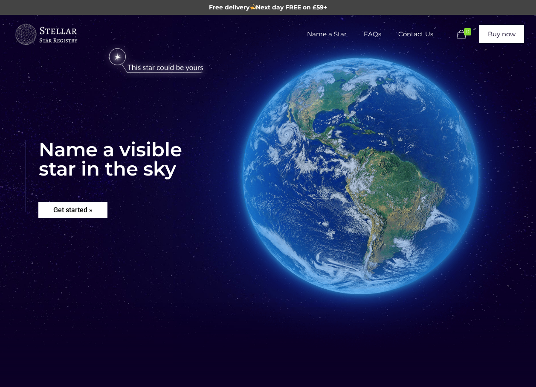
click at [93, 208] on rs-layer "Get started »" at bounding box center [72, 210] width 69 height 16
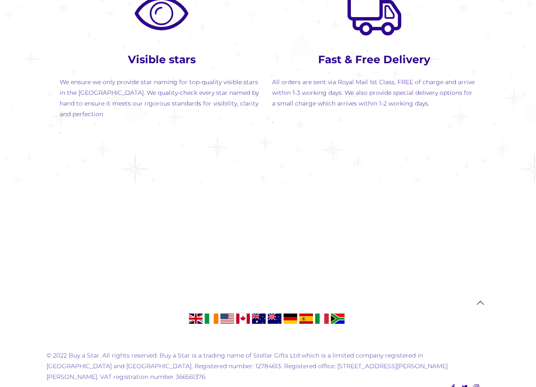
scroll to position [1126, 0]
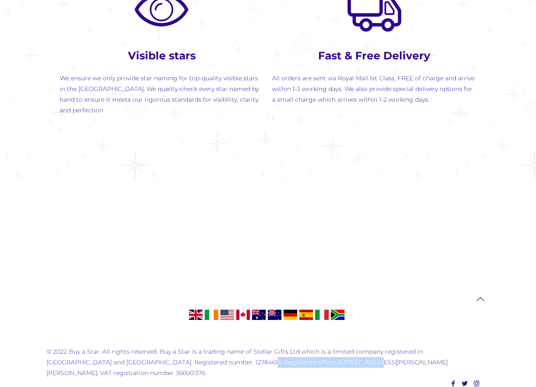
drag, startPoint x: 188, startPoint y: 350, endPoint x: 291, endPoint y: 351, distance: 103.3
click at [291, 351] on div "© 2022 Buy a Star. All rights reserved. Buy a Star is a trading name of Stellar…" at bounding box center [268, 343] width 443 height 70
drag, startPoint x: 291, startPoint y: 351, endPoint x: 269, endPoint y: 352, distance: 22.2
copy div "[STREET_ADDRESS][PERSON_NAME],"
click at [181, 323] on div "© 2022 Buy a Star. All rights reserved. Buy a Star is a trading name of Stellar…" at bounding box center [268, 343] width 443 height 70
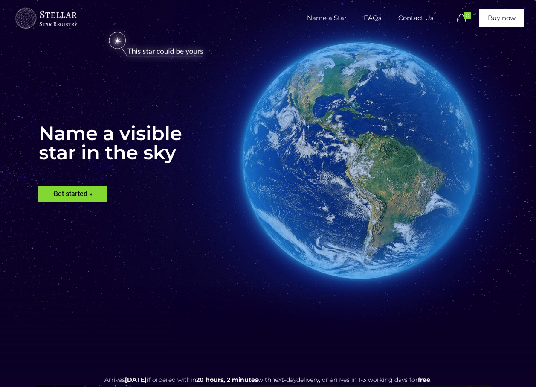
scroll to position [0, 0]
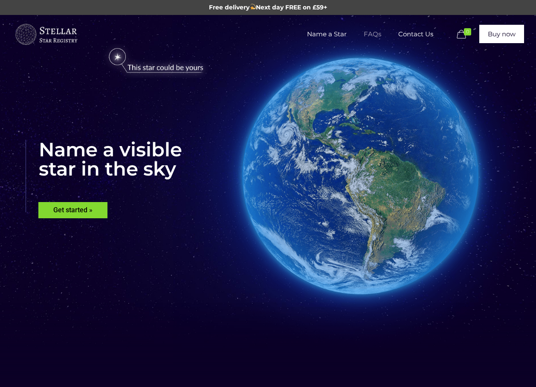
click at [380, 33] on span "FAQs" at bounding box center [372, 34] width 35 height 26
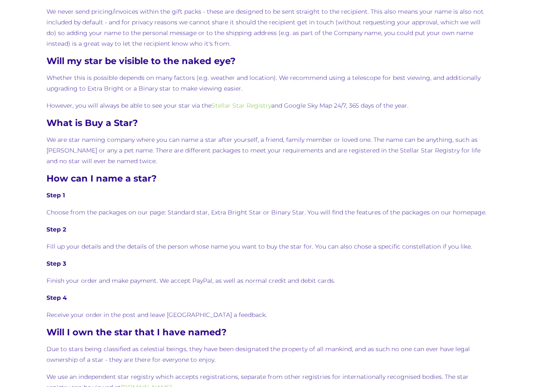
scroll to position [299, 0]
